Goal: Transaction & Acquisition: Download file/media

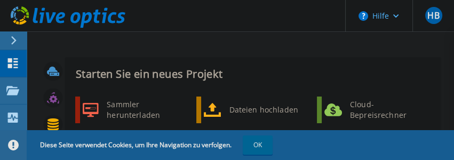
click at [224, 142] on span "Diese Seite verwendet Cookies, um Ihre Navigation zu verfolgen. OK" at bounding box center [151, 145] width 244 height 19
click at [225, 143] on span "Diese Seite verwendet Cookies, um Ihre Navigation zu verfolgen. OK" at bounding box center [151, 145] width 244 height 19
click at [267, 143] on button "OK" at bounding box center [258, 145] width 30 height 19
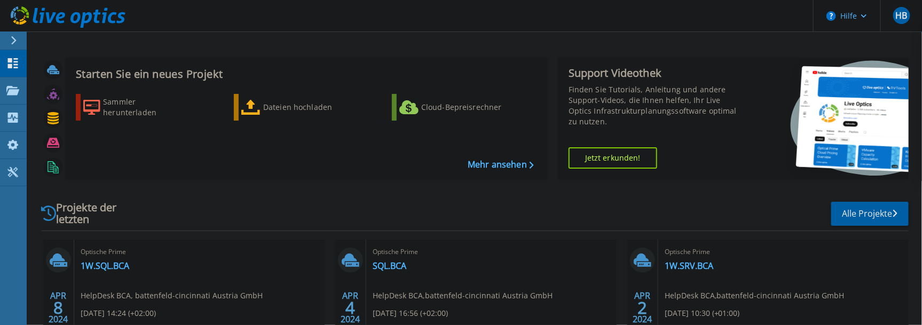
click at [112, 82] on div "Starten Sie ein neues Projekt Sammler herunterladen Dateien hochladen Cloud-Bep…" at bounding box center [306, 119] width 482 height 122
click at [104, 68] on h3 "Starten Sie ein neues Projekt" at bounding box center [305, 74] width 458 height 12
click at [454, 160] on link "1W.SRV.BCA" at bounding box center [689, 266] width 49 height 11
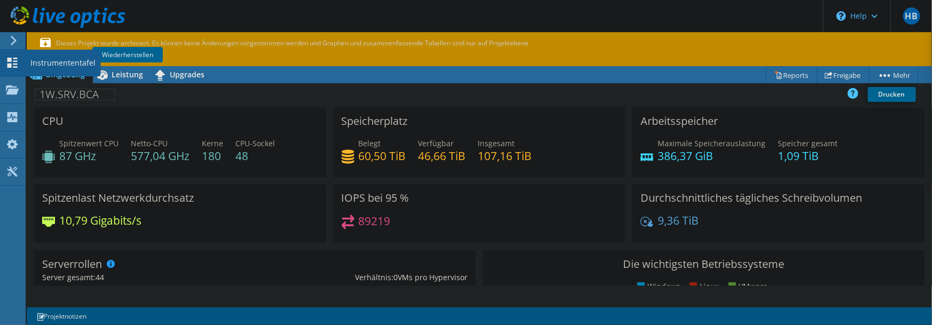
click at [19, 67] on icon at bounding box center [12, 63] width 13 height 10
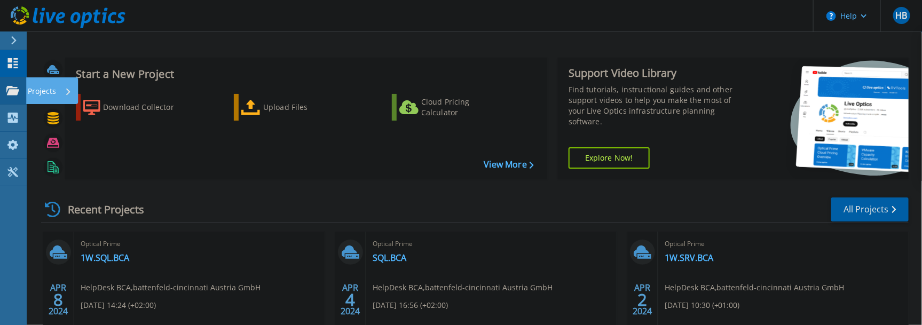
click at [19, 93] on icon at bounding box center [12, 90] width 13 height 9
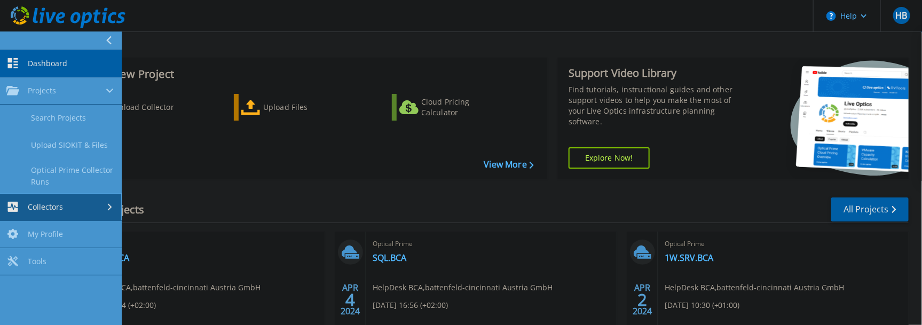
click at [82, 211] on div "Collectors" at bounding box center [60, 207] width 109 height 10
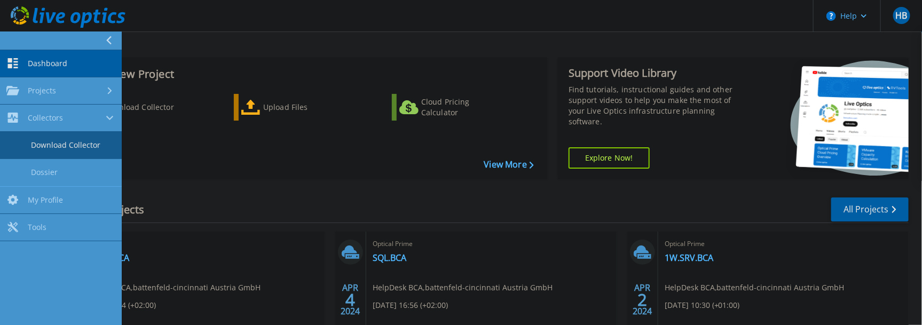
click at [75, 147] on link "Download Collector" at bounding box center [61, 145] width 122 height 27
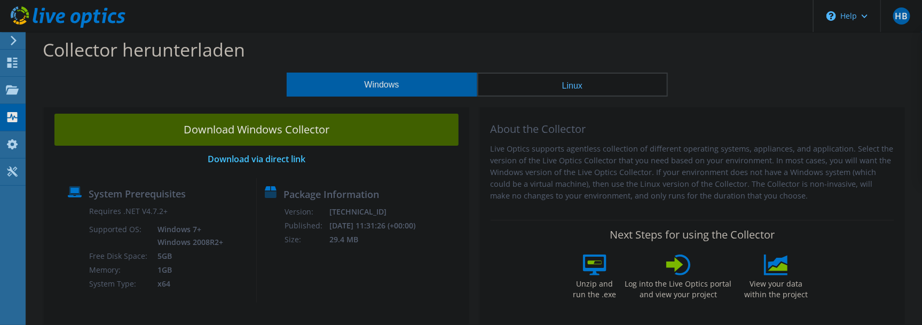
click at [284, 135] on link "Download Windows Collector" at bounding box center [256, 130] width 404 height 32
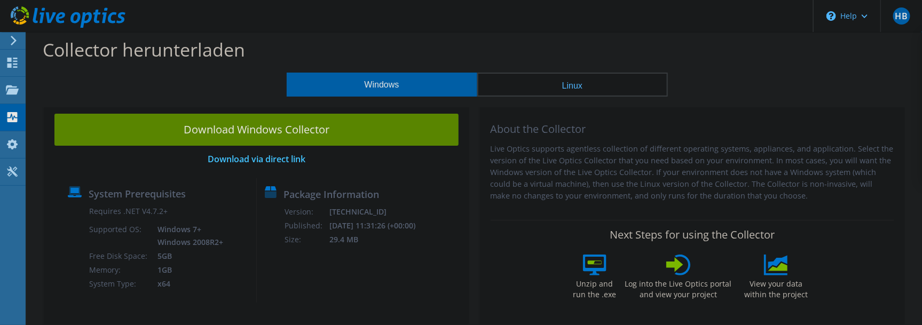
click at [194, 95] on div "Windows Linux" at bounding box center [477, 85] width 880 height 24
click at [9, 91] on use at bounding box center [12, 89] width 13 height 9
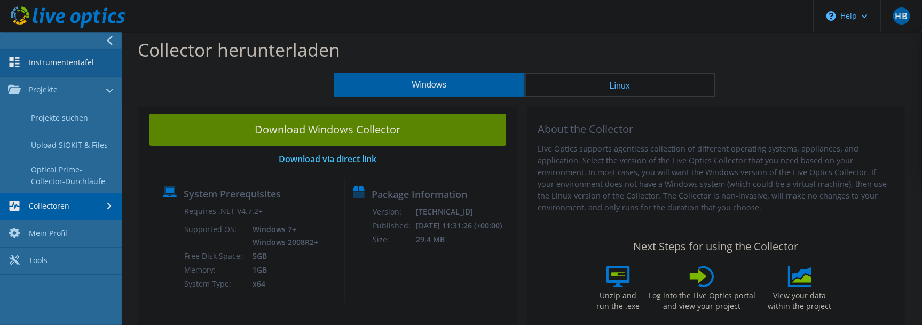
click at [65, 66] on link "Instrumententafel" at bounding box center [61, 63] width 122 height 27
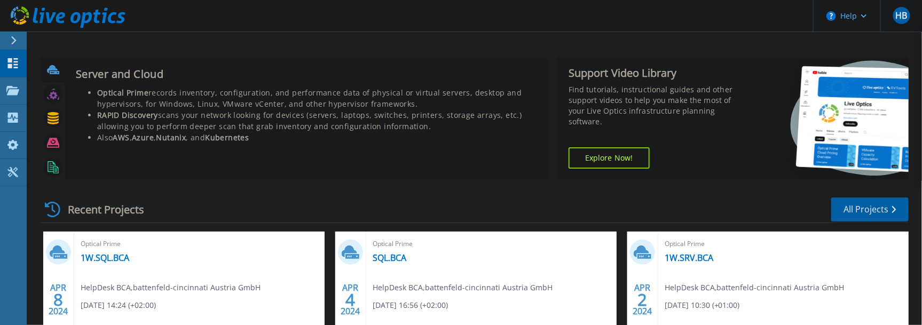
click at [54, 68] on icon at bounding box center [52, 69] width 11 height 8
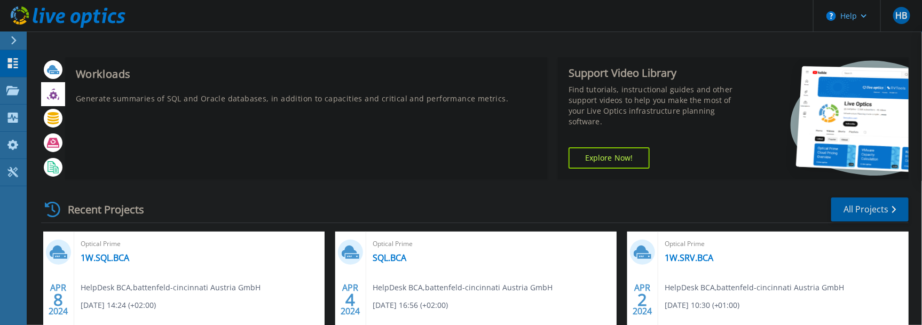
click at [55, 96] on icon at bounding box center [53, 95] width 8 height 8
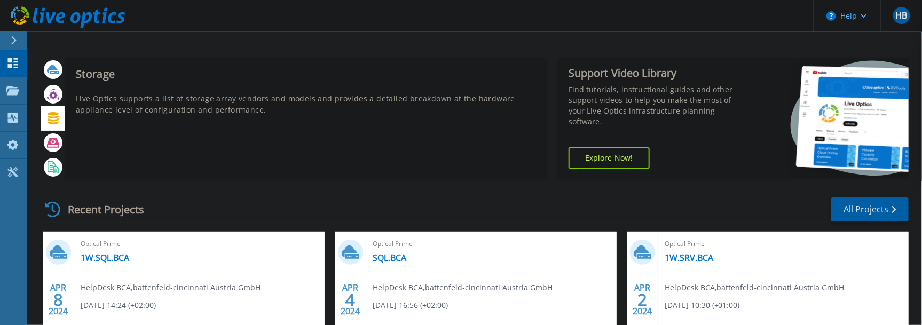
click at [55, 120] on icon at bounding box center [53, 118] width 12 height 12
click at [57, 144] on icon at bounding box center [53, 143] width 12 height 10
click at [59, 161] on div at bounding box center [53, 167] width 19 height 19
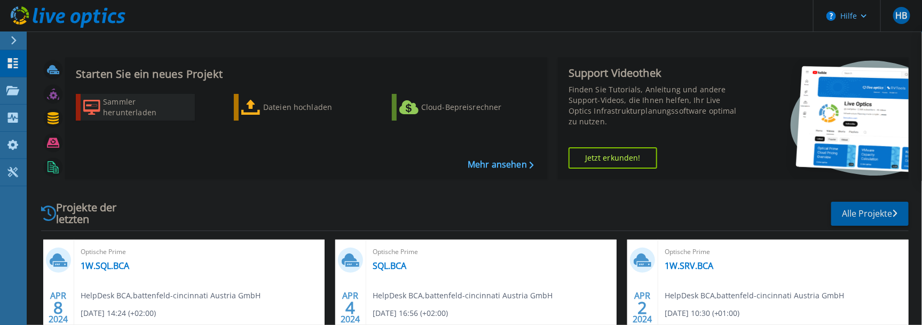
click at [171, 112] on div "Sammler herunterladen" at bounding box center [145, 107] width 85 height 21
